Goal: Information Seeking & Learning: Understand process/instructions

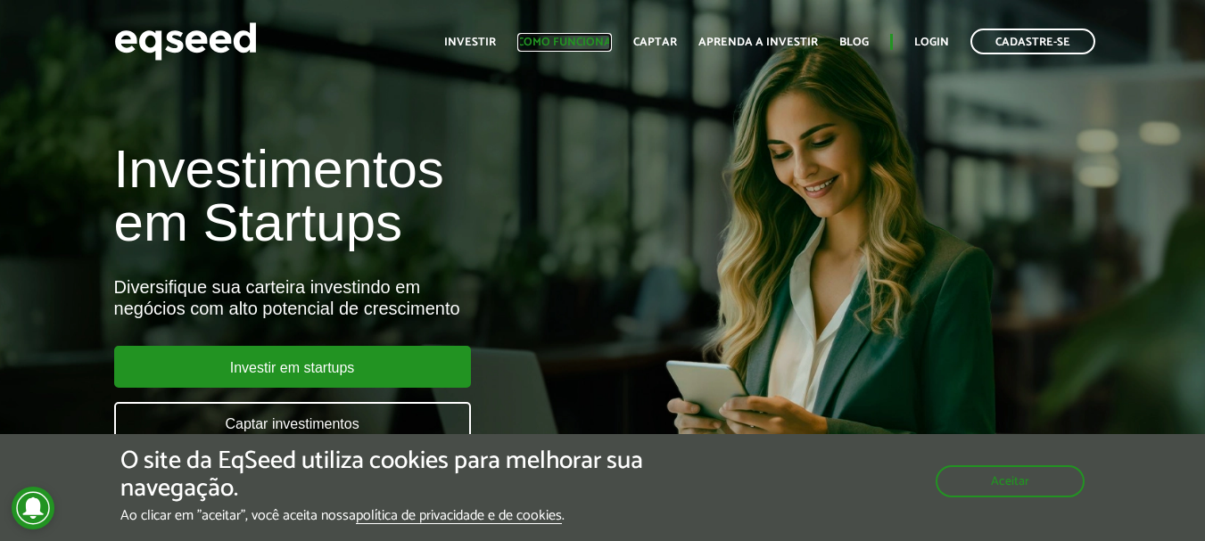
click at [573, 43] on link "Como funciona" at bounding box center [564, 43] width 95 height 12
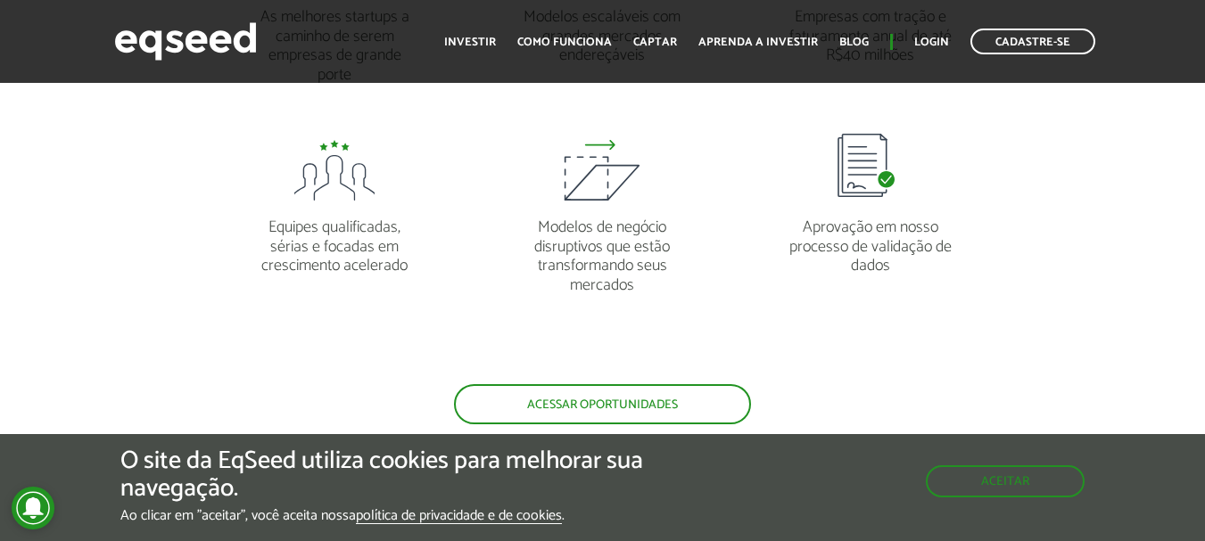
scroll to position [1427, 0]
